Goal: Navigation & Orientation: Understand site structure

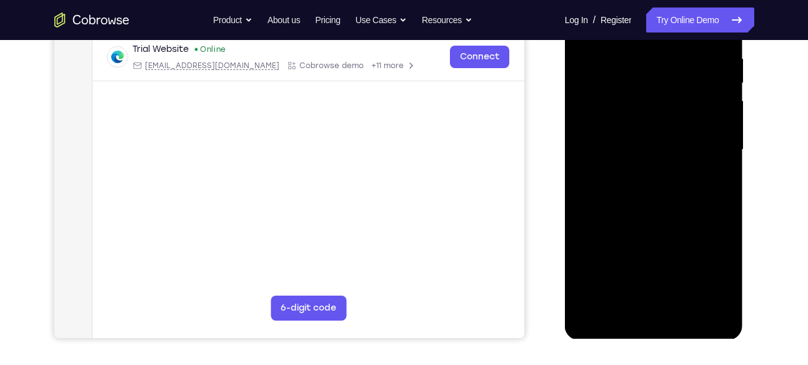
scroll to position [243, 0]
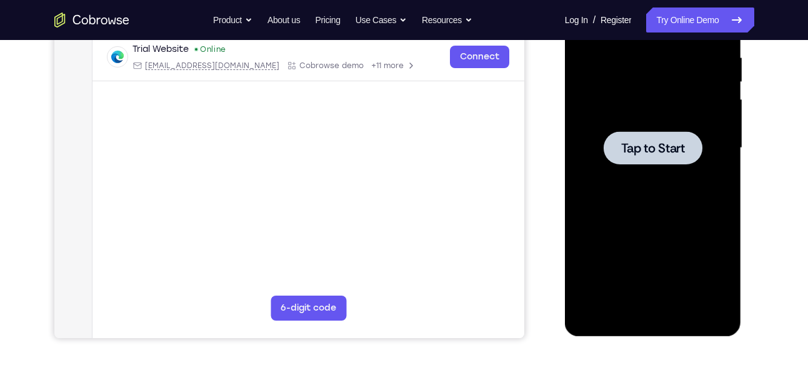
click at [635, 129] on div at bounding box center [652, 148] width 157 height 350
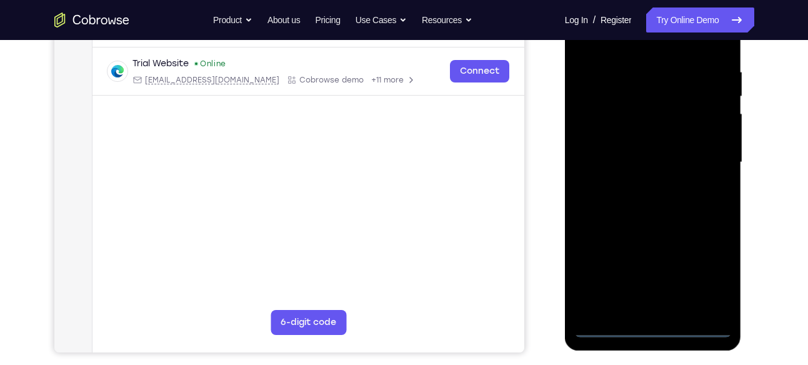
scroll to position [234, 0]
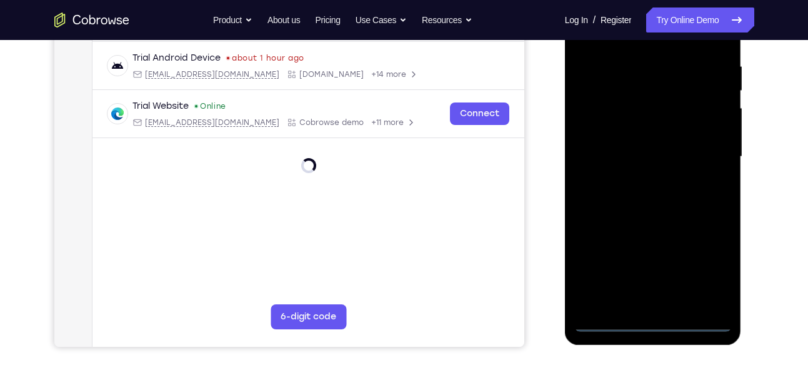
click at [647, 328] on div at bounding box center [652, 157] width 157 height 350
click at [703, 273] on div at bounding box center [652, 157] width 157 height 350
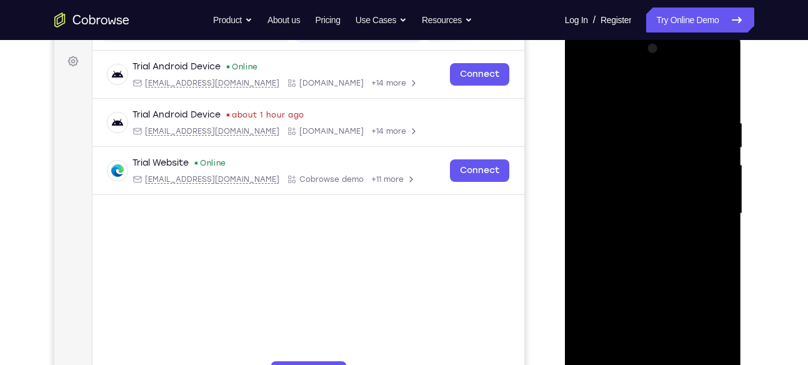
scroll to position [176, 0]
click at [656, 99] on div at bounding box center [652, 215] width 157 height 350
click at [703, 212] on div at bounding box center [652, 215] width 157 height 350
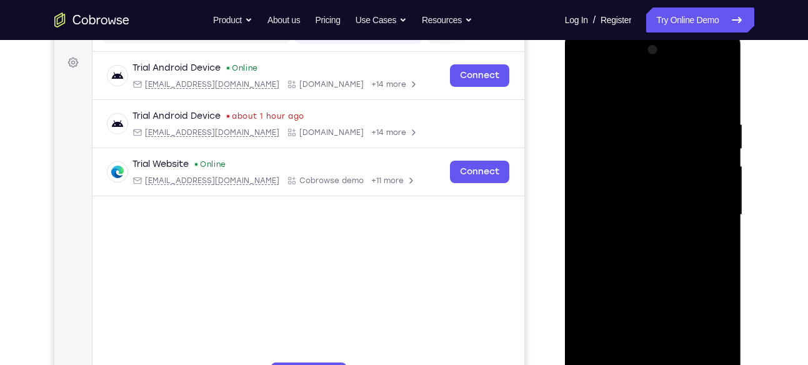
scroll to position [177, 0]
click at [637, 241] on div at bounding box center [652, 214] width 157 height 350
click at [656, 194] on div at bounding box center [652, 214] width 157 height 350
click at [637, 210] on div at bounding box center [652, 214] width 157 height 350
drag, startPoint x: 631, startPoint y: 222, endPoint x: 637, endPoint y: 122, distance: 100.1
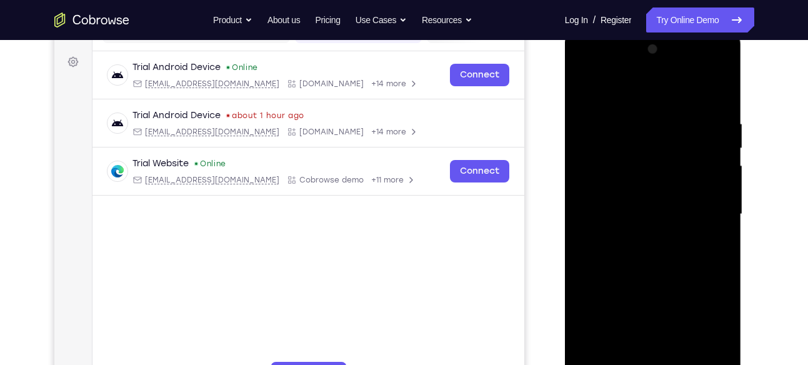
click at [637, 122] on div at bounding box center [652, 214] width 157 height 350
click at [637, 147] on div at bounding box center [652, 214] width 157 height 350
click at [656, 186] on div at bounding box center [652, 214] width 157 height 350
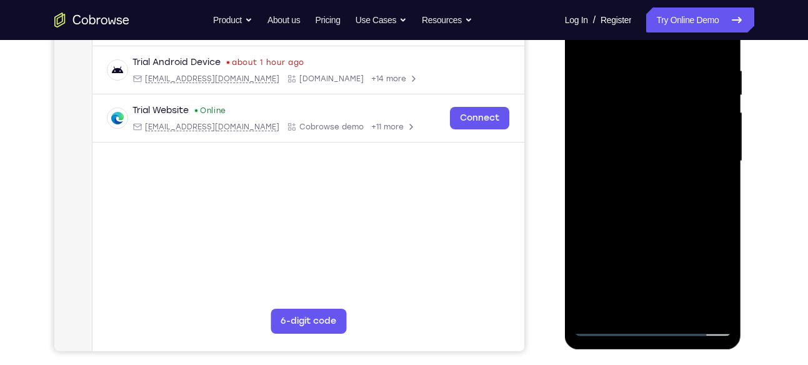
scroll to position [231, 0]
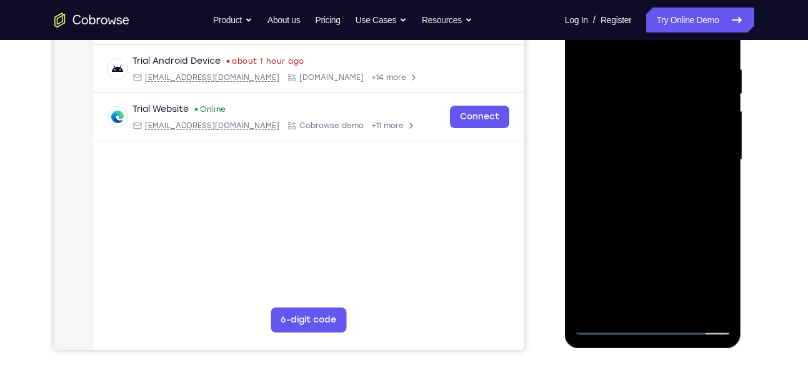
click at [693, 306] on div at bounding box center [652, 160] width 157 height 350
click at [670, 229] on div at bounding box center [652, 160] width 157 height 350
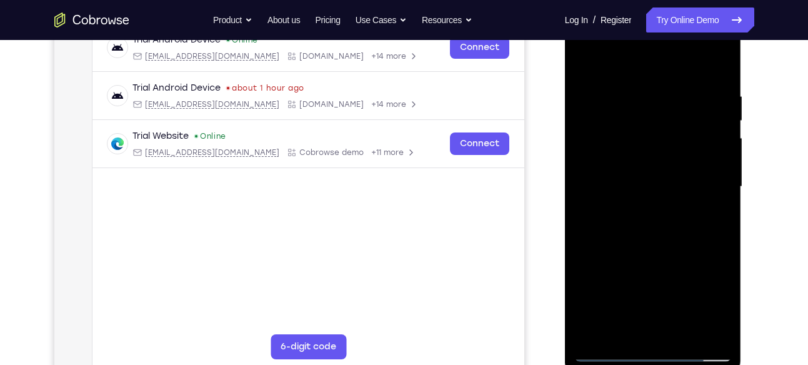
scroll to position [204, 0]
click at [591, 64] on div at bounding box center [652, 187] width 157 height 350
click at [683, 334] on div at bounding box center [652, 187] width 157 height 350
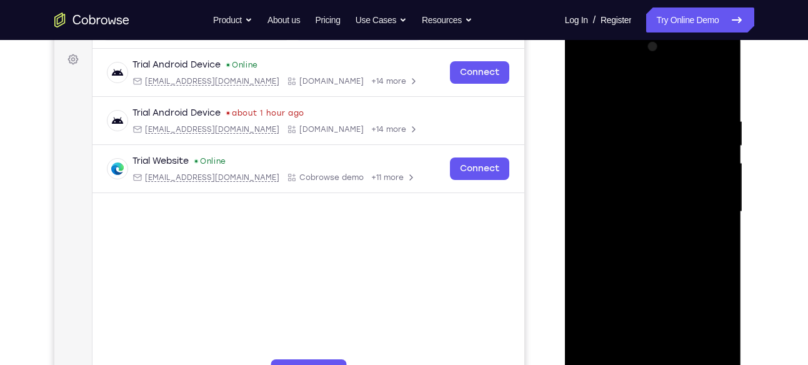
scroll to position [177, 0]
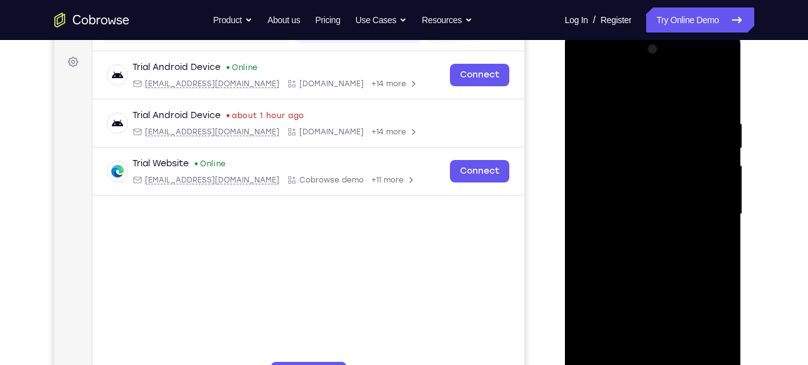
click at [642, 161] on div at bounding box center [652, 214] width 157 height 350
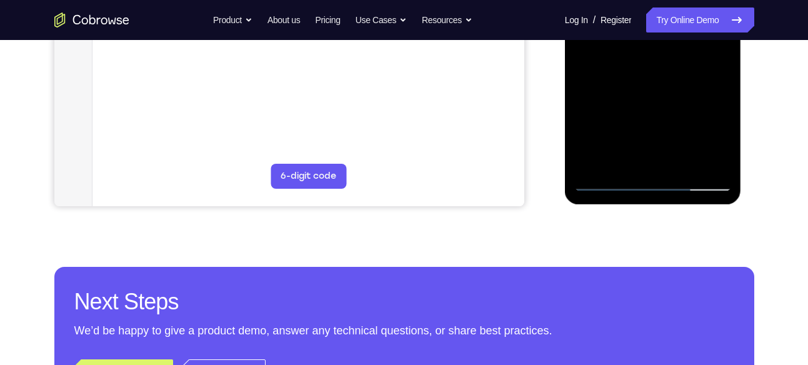
scroll to position [376, 0]
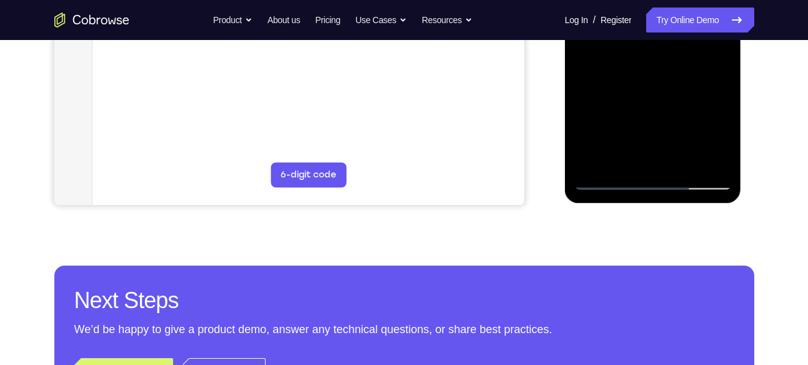
click at [623, 152] on div at bounding box center [652, 15] width 157 height 350
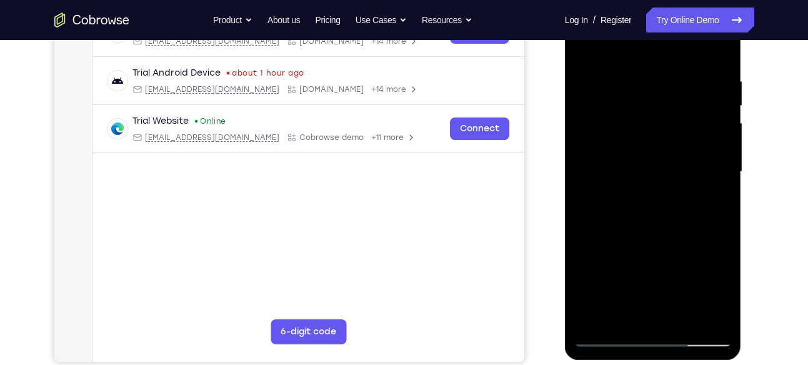
scroll to position [219, 0]
click at [629, 115] on div at bounding box center [652, 173] width 157 height 350
click at [725, 106] on div at bounding box center [652, 173] width 157 height 350
click at [723, 105] on div at bounding box center [652, 173] width 157 height 350
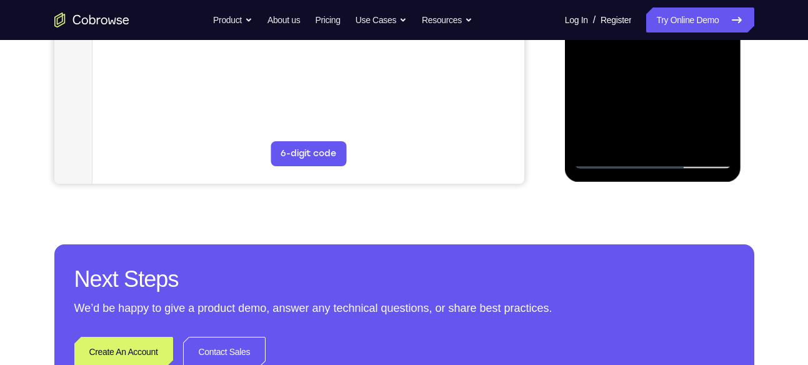
scroll to position [399, 0]
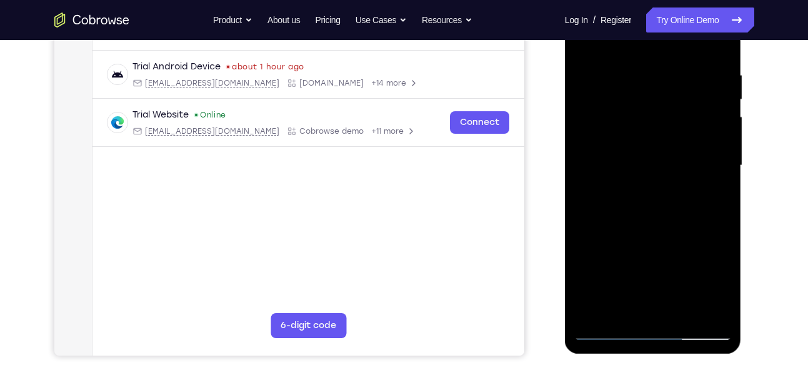
scroll to position [224, 0]
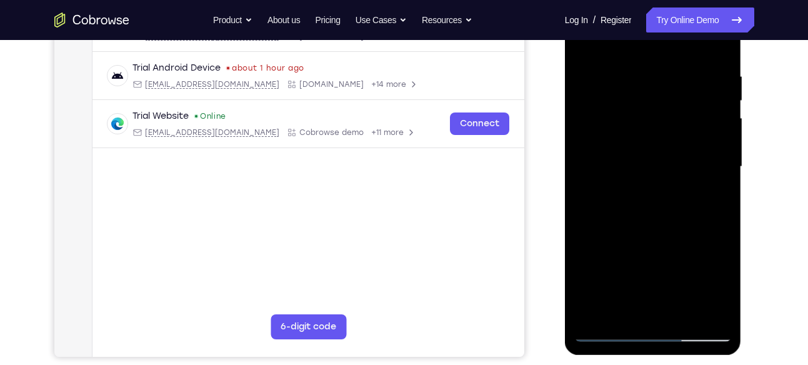
click at [637, 71] on div at bounding box center [652, 167] width 157 height 350
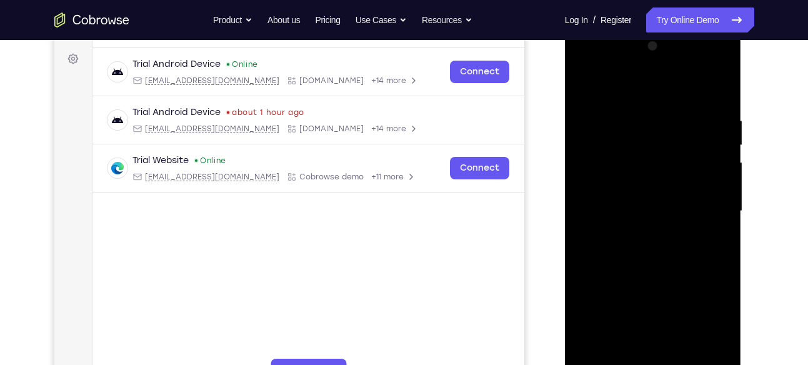
scroll to position [179, 0]
click at [714, 162] on div at bounding box center [652, 212] width 157 height 350
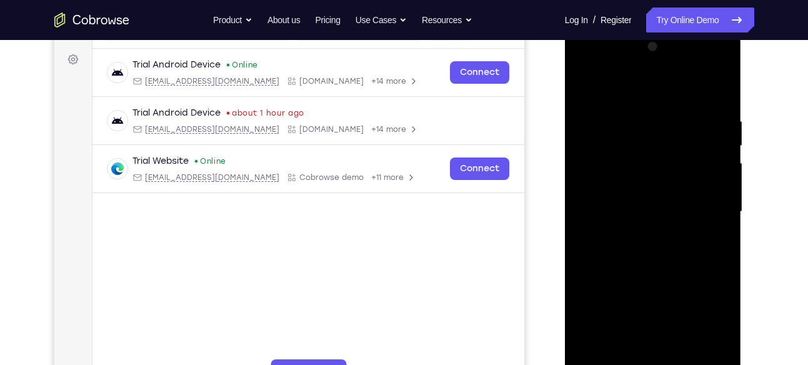
click at [714, 162] on div at bounding box center [652, 212] width 157 height 350
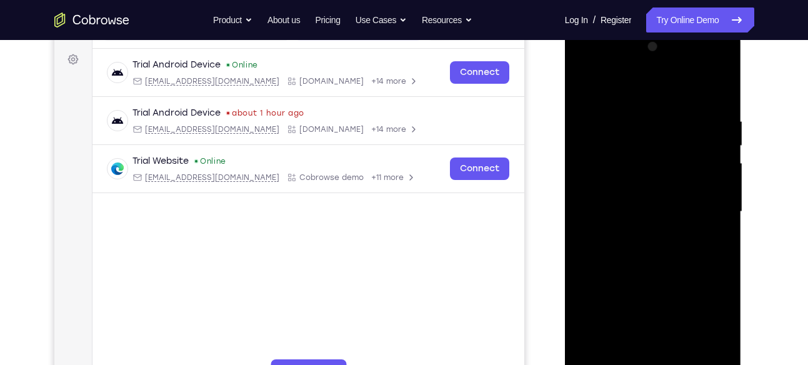
click at [714, 162] on div at bounding box center [652, 212] width 157 height 350
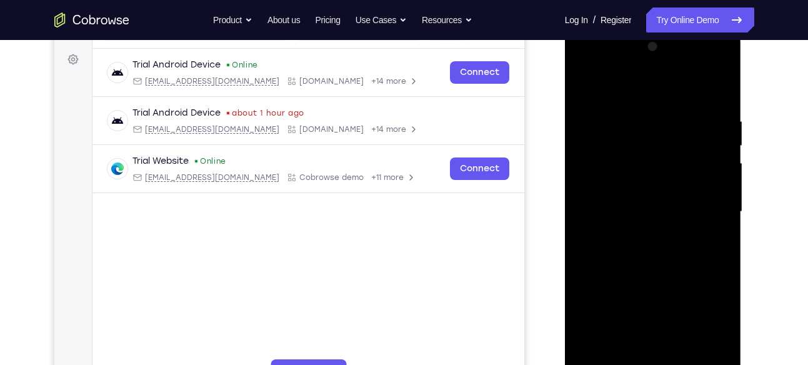
click at [714, 162] on div at bounding box center [652, 212] width 157 height 350
drag, startPoint x: 715, startPoint y: 163, endPoint x: 569, endPoint y: 192, distance: 149.1
click at [569, 192] on div at bounding box center [653, 213] width 177 height 372
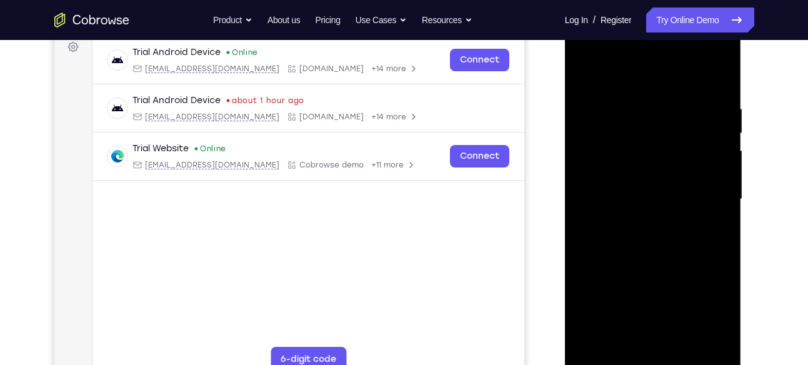
scroll to position [193, 0]
click at [698, 150] on div at bounding box center [652, 198] width 157 height 350
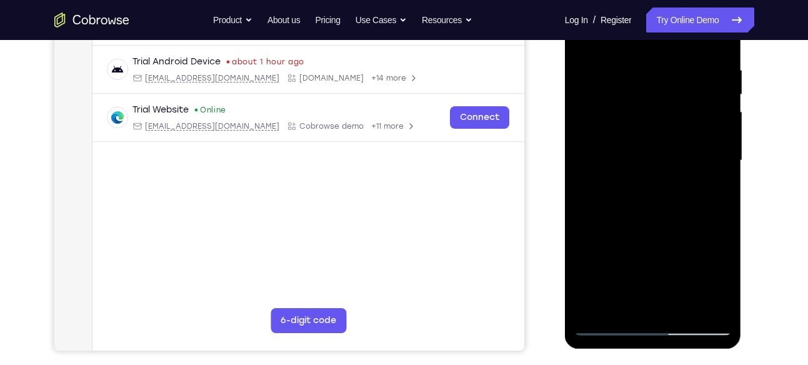
scroll to position [231, 0]
click at [698, 150] on div at bounding box center [652, 161] width 157 height 350
drag, startPoint x: 698, startPoint y: 112, endPoint x: 698, endPoint y: 150, distance: 37.5
click at [698, 150] on div at bounding box center [652, 161] width 157 height 350
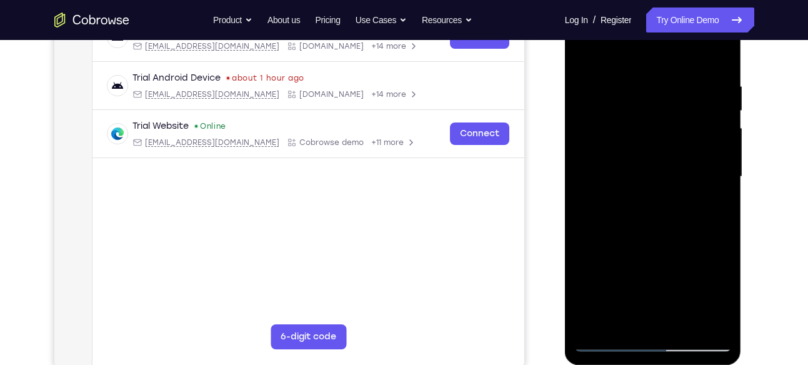
scroll to position [214, 0]
click at [593, 172] on div at bounding box center [652, 177] width 157 height 350
click at [584, 173] on div at bounding box center [652, 177] width 157 height 350
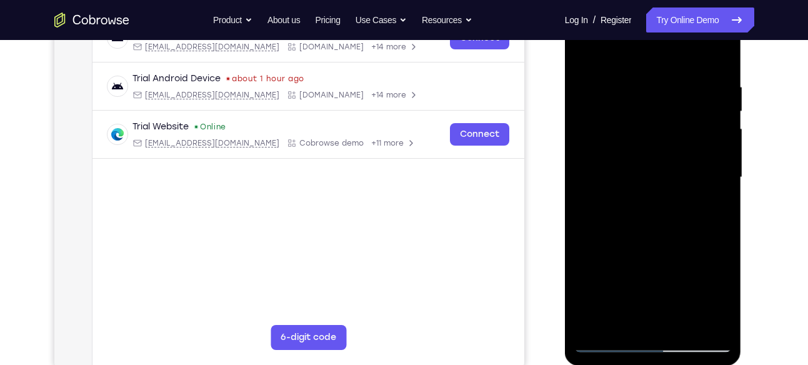
click at [584, 173] on div at bounding box center [652, 177] width 157 height 350
click at [687, 152] on div at bounding box center [652, 177] width 157 height 350
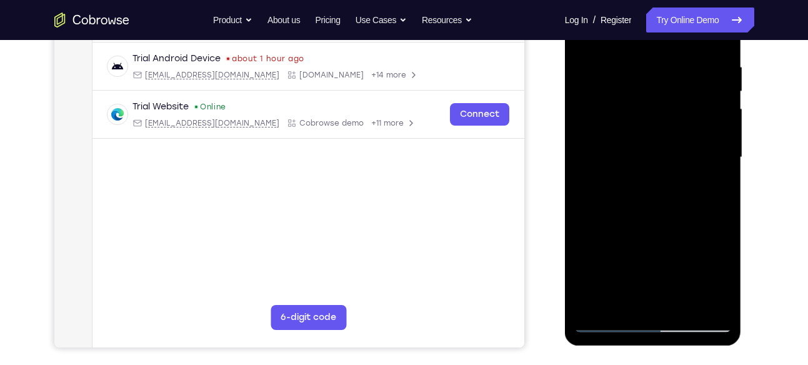
scroll to position [234, 0]
click at [598, 163] on div at bounding box center [652, 157] width 157 height 350
click at [690, 146] on div at bounding box center [652, 157] width 157 height 350
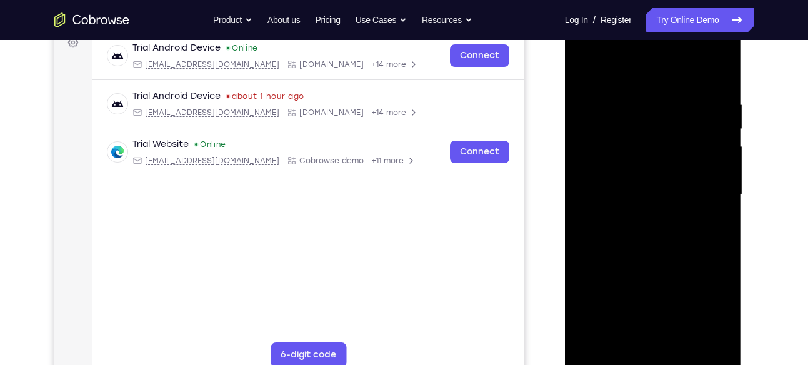
scroll to position [194, 0]
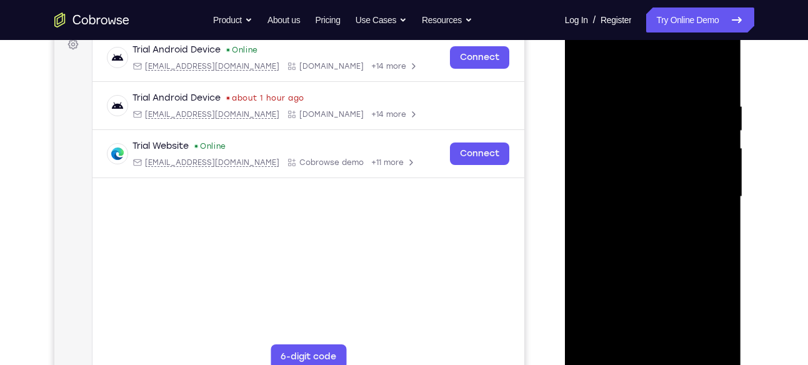
click at [714, 136] on div at bounding box center [652, 197] width 157 height 350
click at [592, 186] on div at bounding box center [652, 197] width 157 height 350
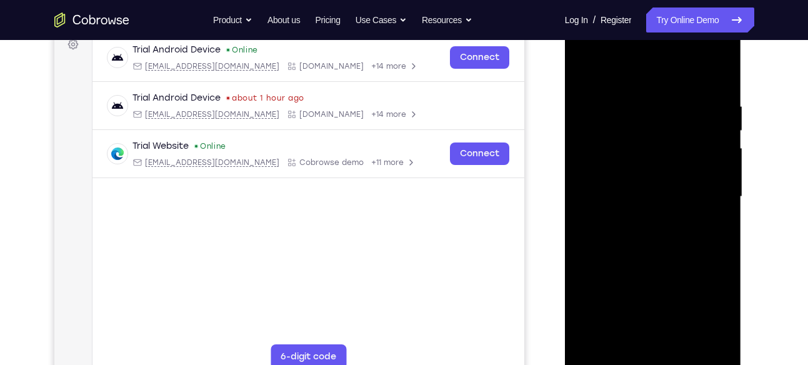
click at [592, 186] on div at bounding box center [652, 197] width 157 height 350
click at [713, 174] on div at bounding box center [652, 197] width 157 height 350
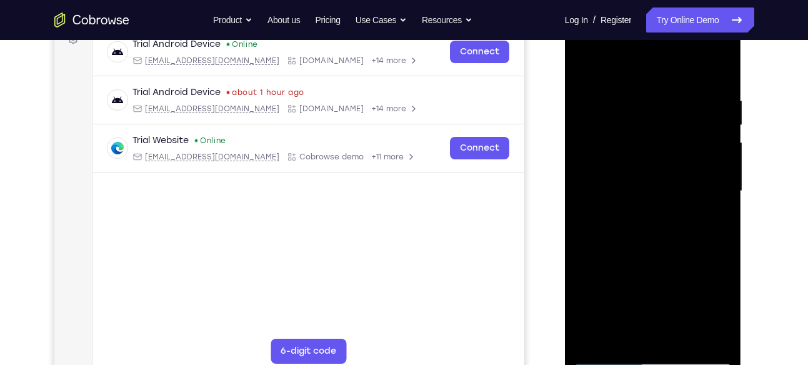
scroll to position [199, 0]
click at [697, 174] on div at bounding box center [652, 192] width 157 height 350
click at [697, 172] on div at bounding box center [652, 192] width 157 height 350
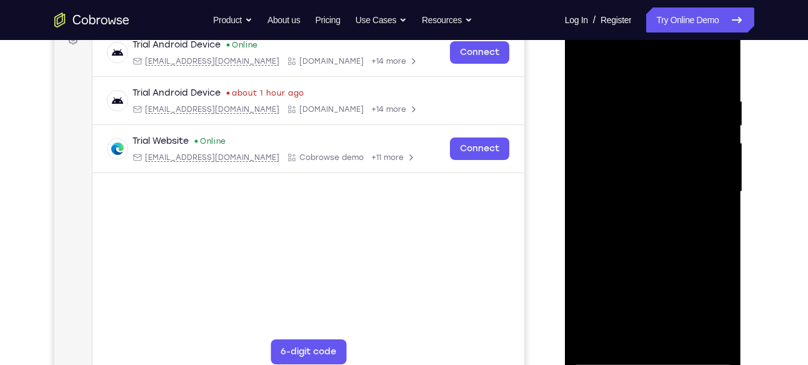
click at [697, 172] on div at bounding box center [652, 192] width 157 height 350
click at [697, 176] on div at bounding box center [652, 192] width 157 height 350
click at [592, 181] on div at bounding box center [652, 192] width 157 height 350
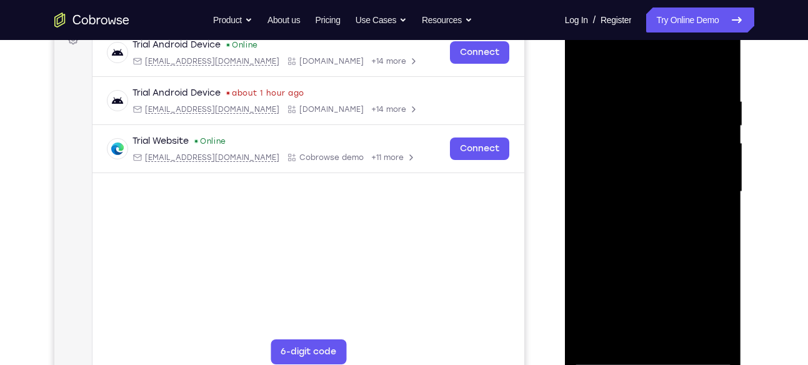
click at [592, 181] on div at bounding box center [652, 192] width 157 height 350
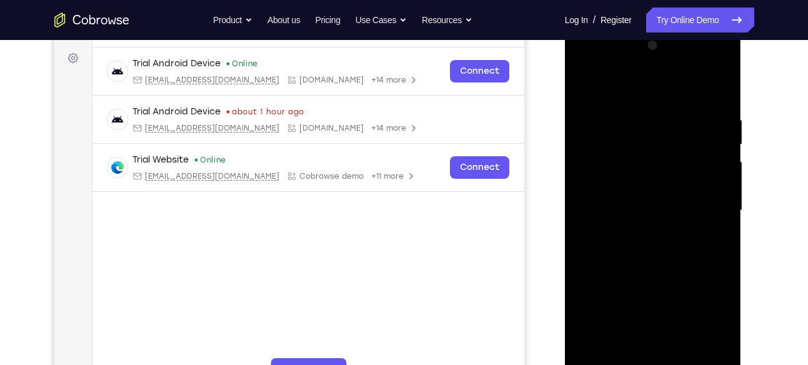
scroll to position [171, 0]
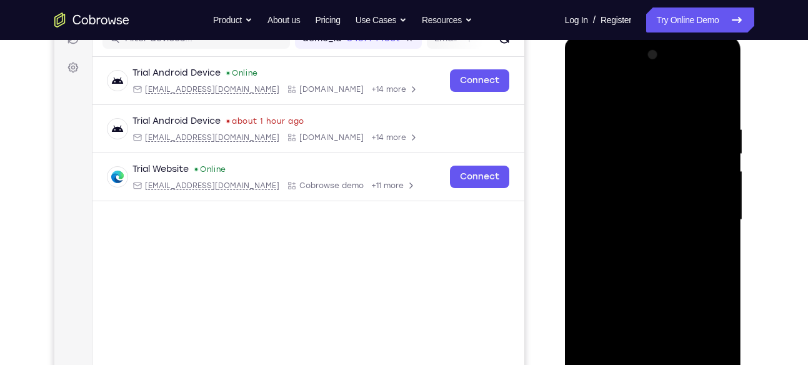
click at [715, 176] on div at bounding box center [652, 220] width 157 height 350
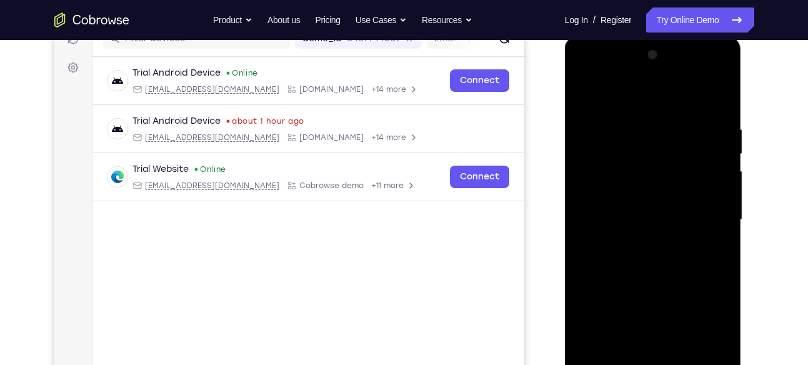
click at [715, 176] on div at bounding box center [652, 220] width 157 height 350
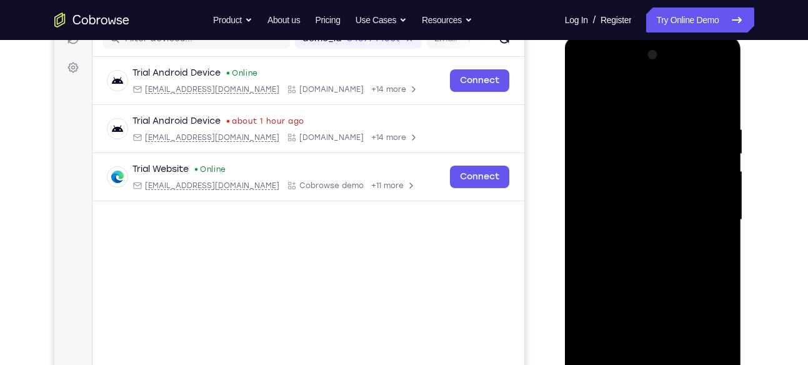
click at [715, 176] on div at bounding box center [652, 220] width 157 height 350
click at [715, 171] on div at bounding box center [652, 220] width 157 height 350
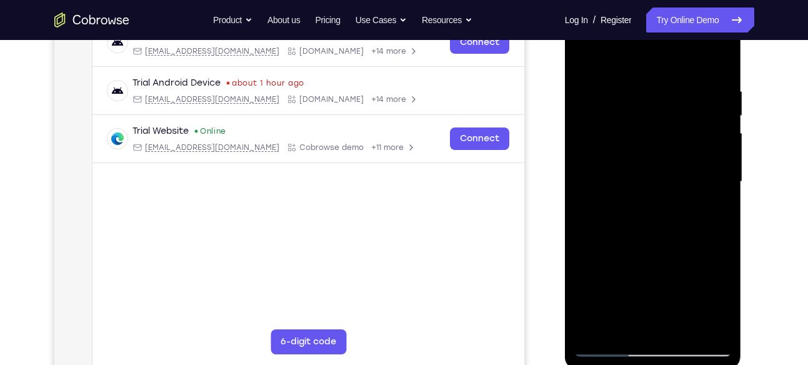
scroll to position [210, 0]
click at [598, 189] on div at bounding box center [652, 181] width 157 height 350
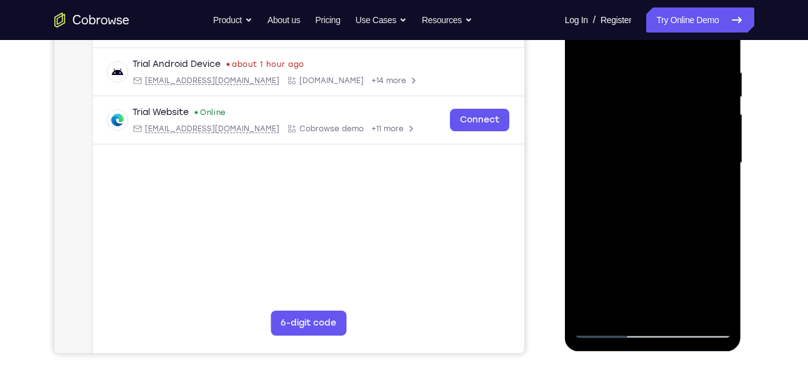
scroll to position [229, 0]
click at [719, 169] on div at bounding box center [652, 162] width 157 height 350
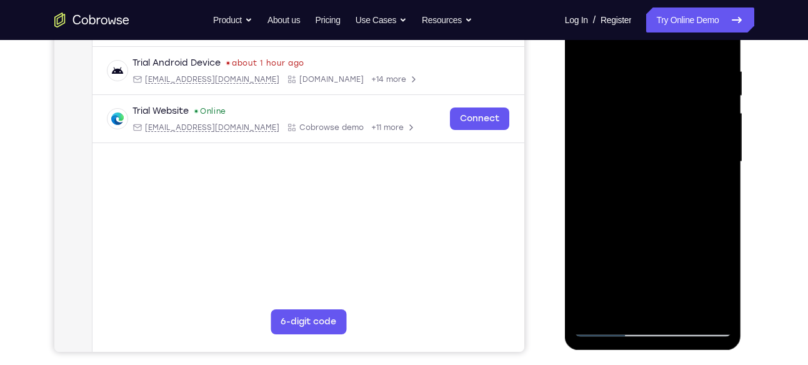
click at [719, 169] on div at bounding box center [652, 162] width 157 height 350
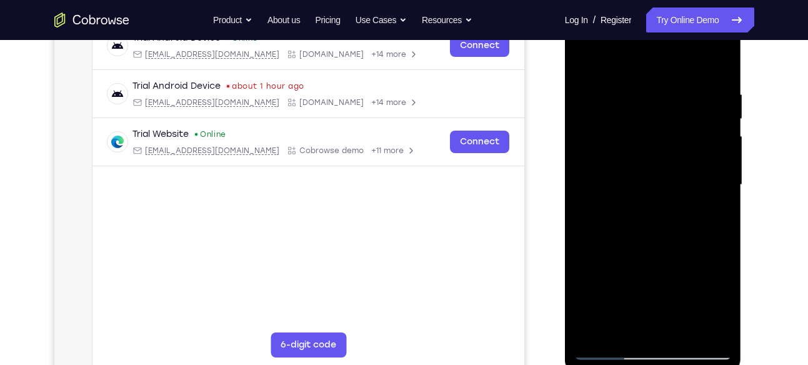
scroll to position [207, 0]
click at [719, 169] on div at bounding box center [652, 184] width 157 height 350
drag, startPoint x: 719, startPoint y: 191, endPoint x: 719, endPoint y: 169, distance: 22.5
click at [719, 169] on div at bounding box center [652, 184] width 157 height 350
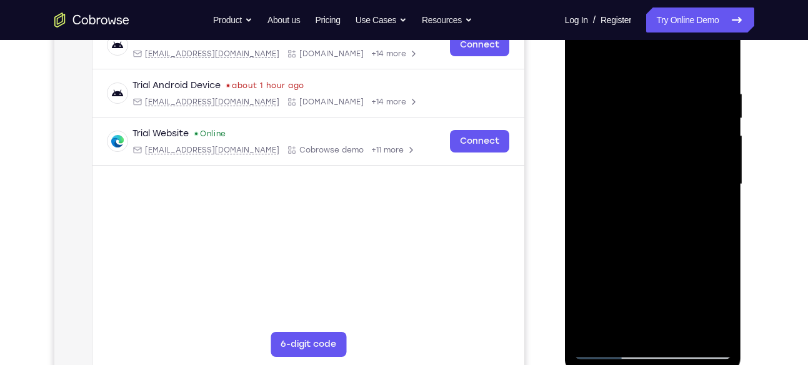
click at [598, 177] on div at bounding box center [652, 184] width 157 height 350
click at [695, 169] on div at bounding box center [652, 184] width 157 height 350
click at [660, 77] on div at bounding box center [652, 184] width 157 height 350
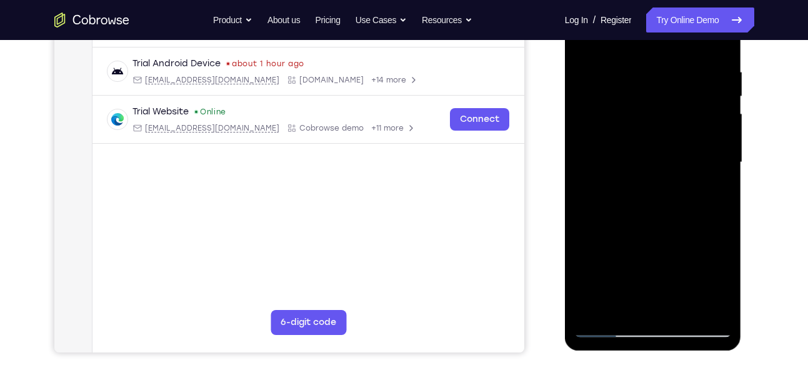
scroll to position [230, 0]
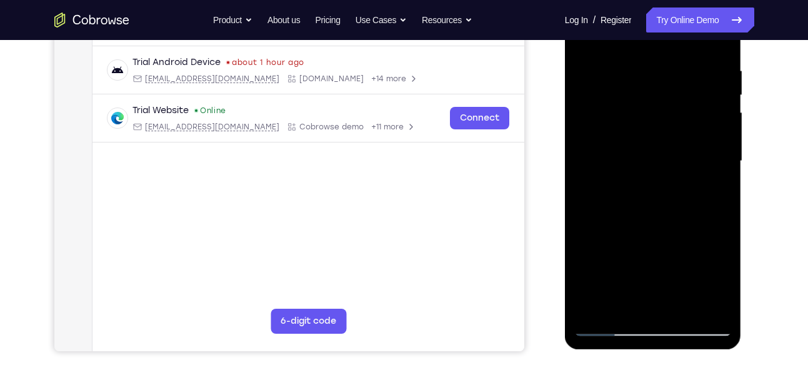
click at [667, 46] on div at bounding box center [652, 161] width 157 height 350
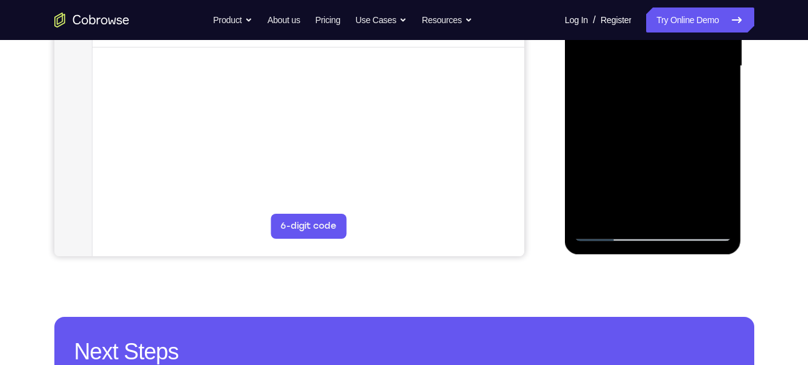
scroll to position [325, 0]
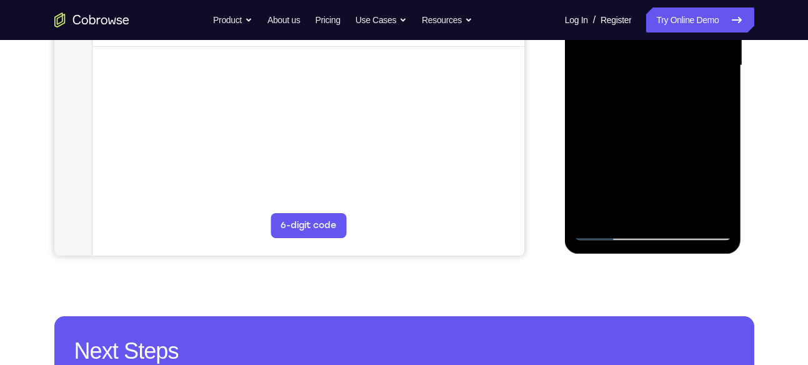
click at [607, 236] on div at bounding box center [652, 66] width 157 height 350
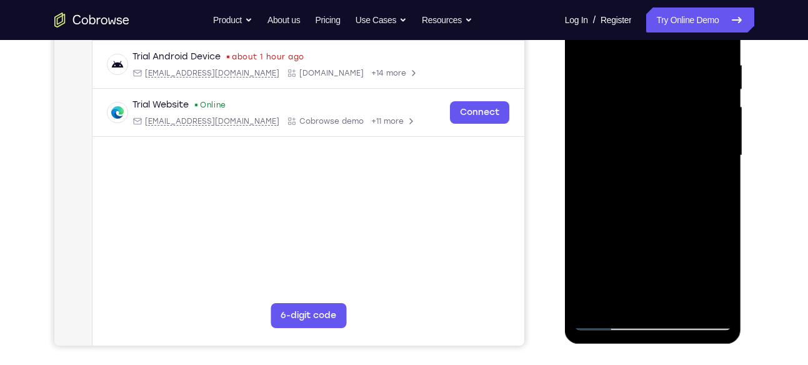
scroll to position [231, 0]
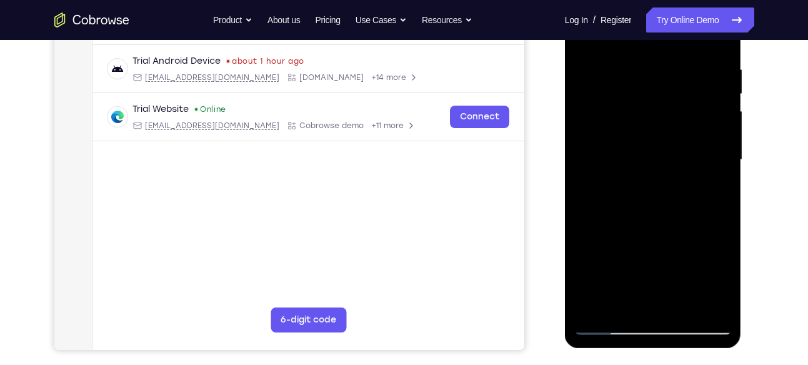
click at [707, 142] on div at bounding box center [652, 160] width 157 height 350
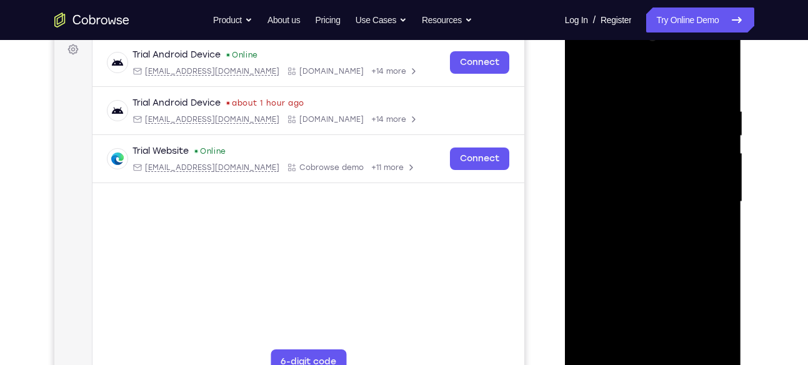
scroll to position [187, 0]
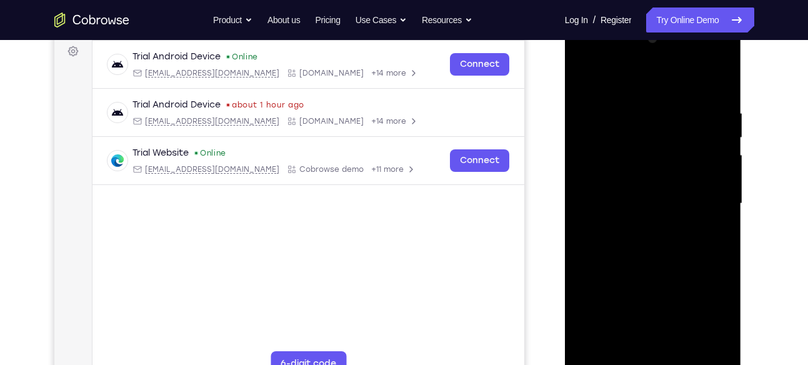
click at [707, 142] on div at bounding box center [652, 204] width 157 height 350
drag, startPoint x: 707, startPoint y: 219, endPoint x: 707, endPoint y: 142, distance: 77.5
click at [707, 142] on div at bounding box center [652, 204] width 157 height 350
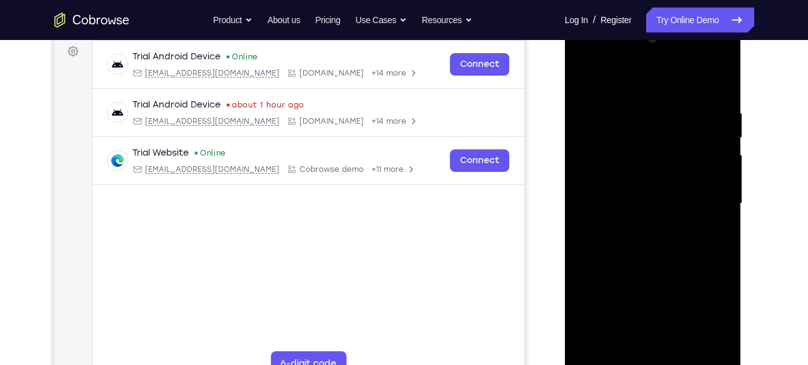
click at [707, 142] on div at bounding box center [652, 204] width 157 height 350
click at [718, 84] on div at bounding box center [652, 204] width 157 height 350
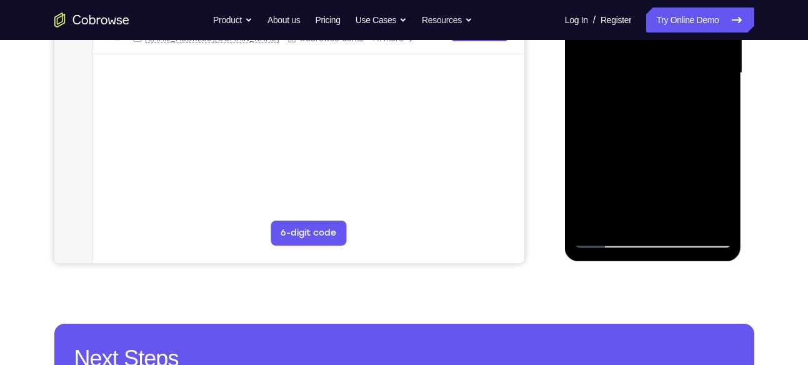
scroll to position [338, 0]
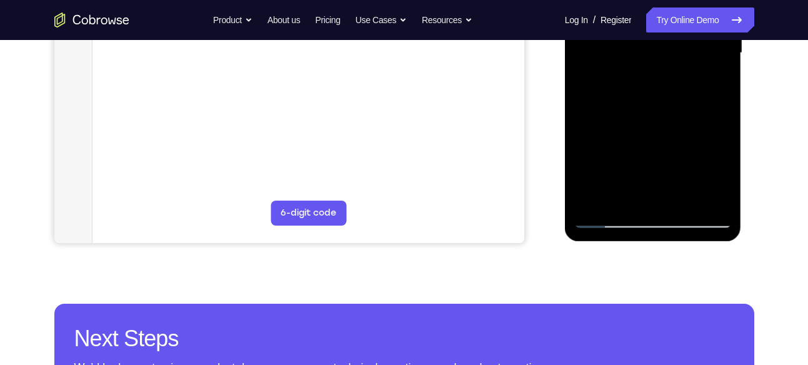
click at [679, 192] on div at bounding box center [652, 53] width 157 height 350
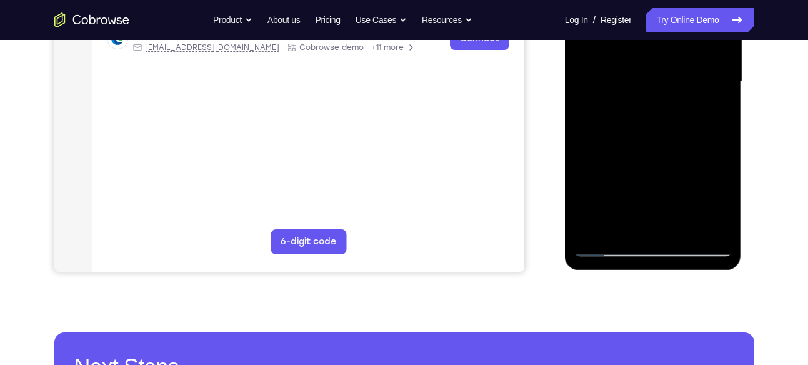
scroll to position [305, 0]
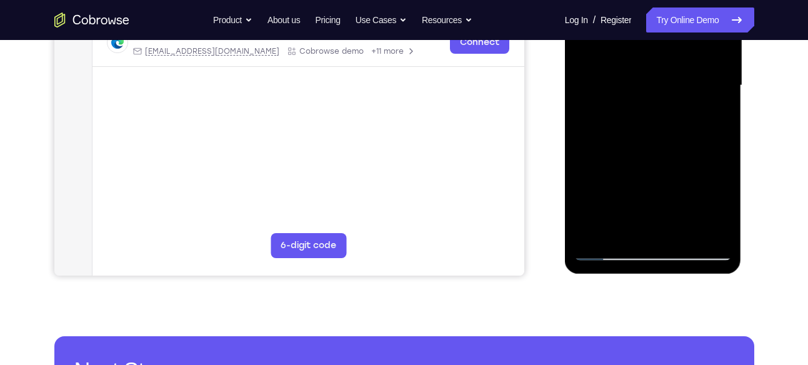
click at [604, 254] on div at bounding box center [652, 86] width 157 height 350
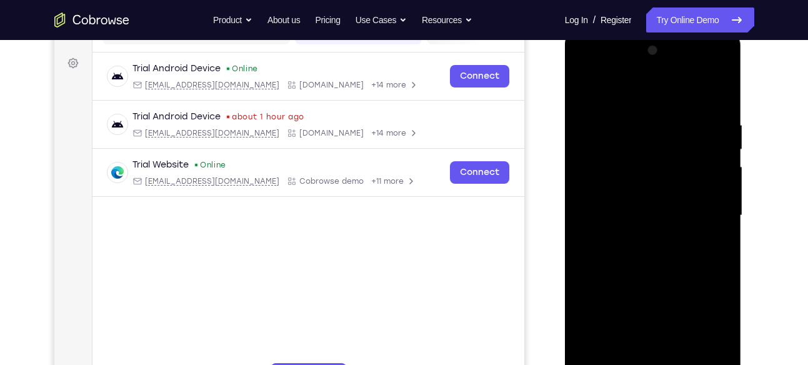
scroll to position [171, 0]
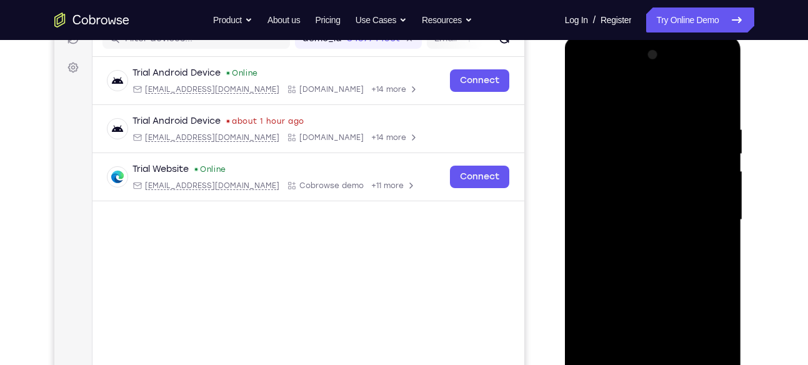
click at [717, 75] on div at bounding box center [652, 220] width 157 height 350
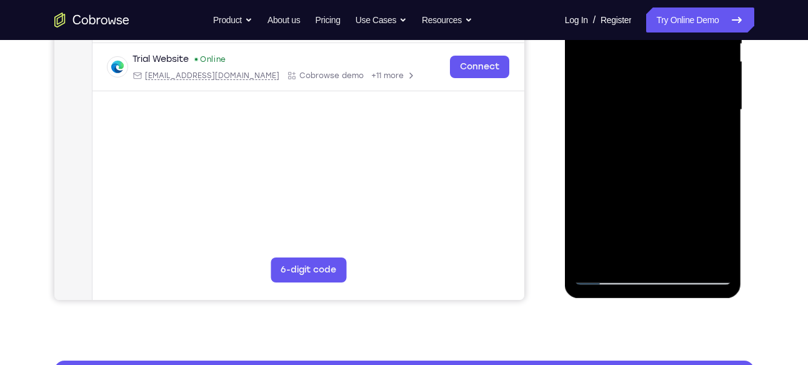
scroll to position [282, 0]
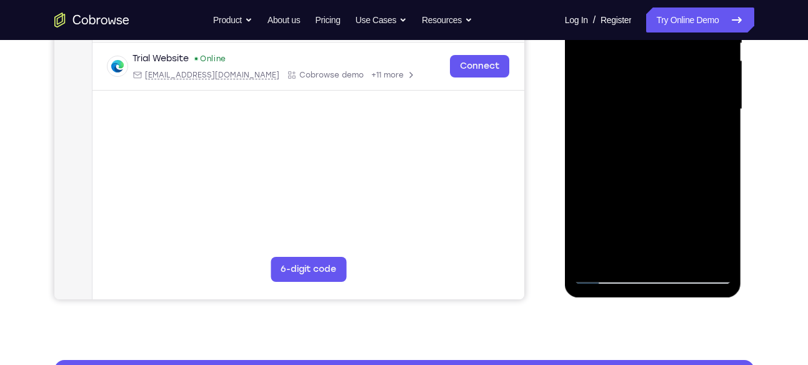
click at [711, 252] on div at bounding box center [652, 109] width 157 height 350
click at [710, 262] on div at bounding box center [652, 109] width 157 height 350
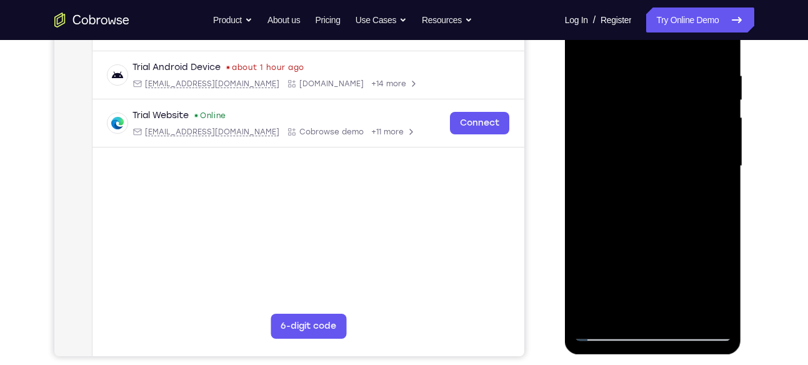
scroll to position [226, 0]
drag, startPoint x: 687, startPoint y: 208, endPoint x: 690, endPoint y: 117, distance: 91.2
click at [690, 117] on div at bounding box center [652, 166] width 157 height 350
drag, startPoint x: 667, startPoint y: 199, endPoint x: 672, endPoint y: 146, distance: 53.4
click at [672, 146] on div at bounding box center [652, 166] width 157 height 350
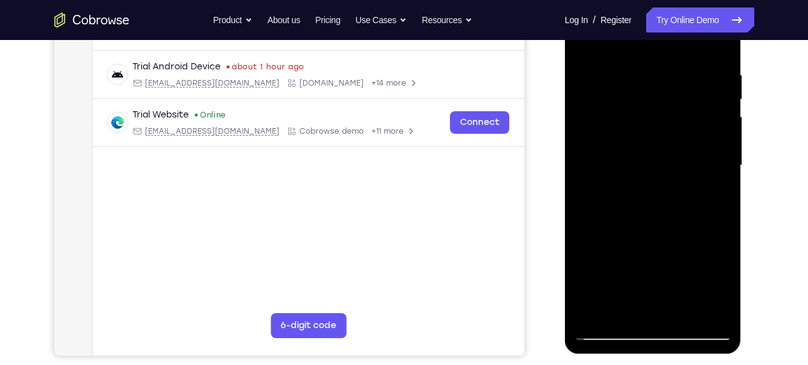
click at [613, 213] on div at bounding box center [652, 166] width 157 height 350
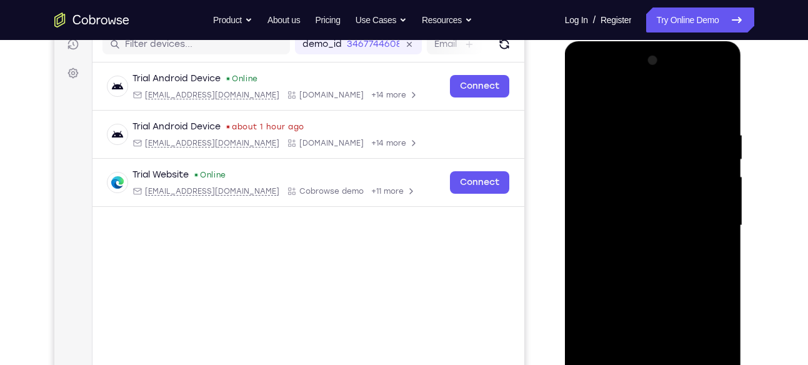
scroll to position [165, 0]
drag, startPoint x: 698, startPoint y: 152, endPoint x: 695, endPoint y: 182, distance: 30.1
click at [695, 182] on div at bounding box center [652, 226] width 157 height 350
click at [722, 192] on div at bounding box center [652, 226] width 157 height 350
click at [723, 182] on div at bounding box center [652, 226] width 157 height 350
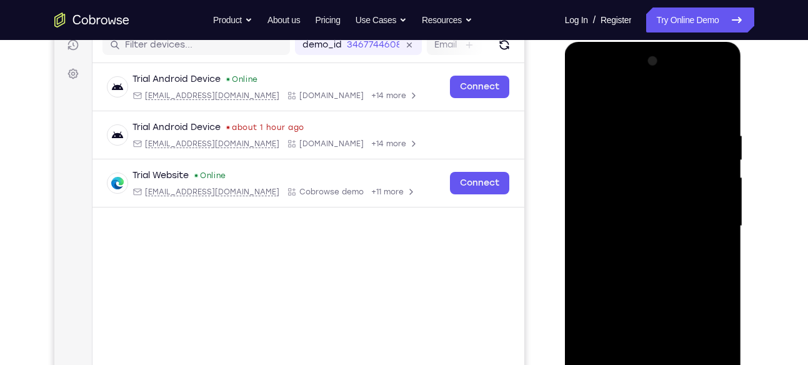
click at [723, 182] on div at bounding box center [652, 226] width 157 height 350
click at [581, 186] on div at bounding box center [652, 226] width 157 height 350
